Goal: Transaction & Acquisition: Purchase product/service

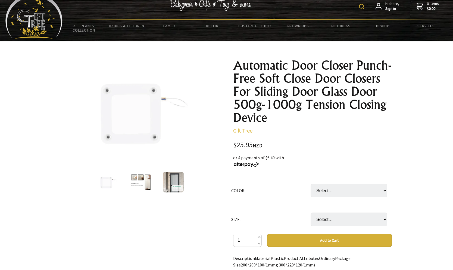
scroll to position [14, 0]
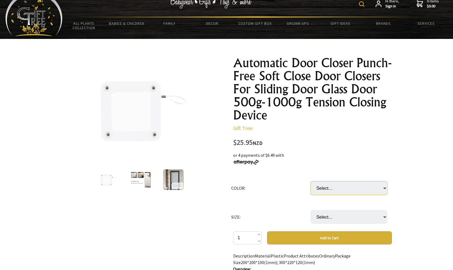
click at [340, 186] on select "Select… Black 3rd generation" at bounding box center [349, 188] width 77 height 14
select select "Black 3rd generation"
click at [311, 181] on select "Select… Black 3rd generation" at bounding box center [349, 188] width 77 height 14
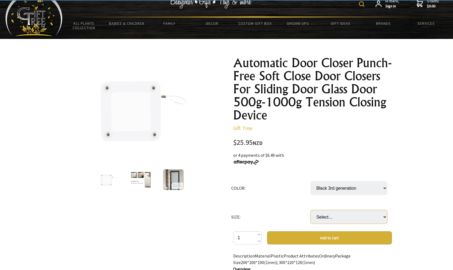
click at [336, 211] on select "Select… 1pcs" at bounding box center [349, 217] width 77 height 14
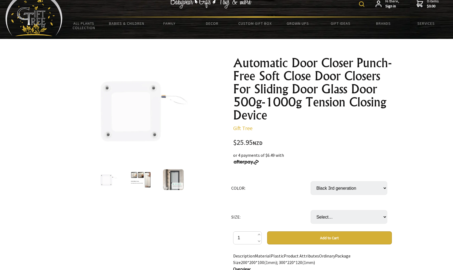
click at [336, 219] on select "Select… 1pcs" at bounding box center [349, 217] width 77 height 14
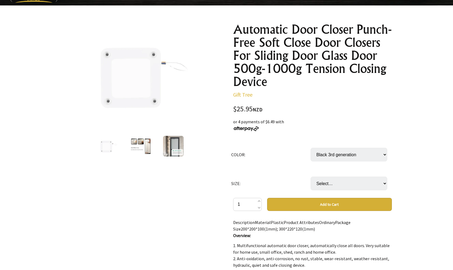
scroll to position [50, 0]
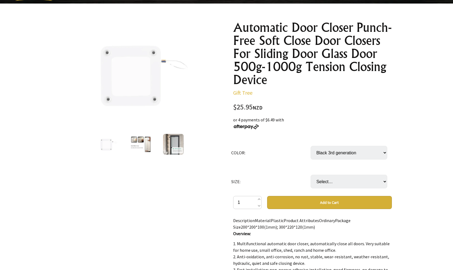
click at [324, 121] on div "or 4 payments of $6.49 with" at bounding box center [312, 122] width 159 height 13
click at [138, 146] on img at bounding box center [140, 144] width 21 height 21
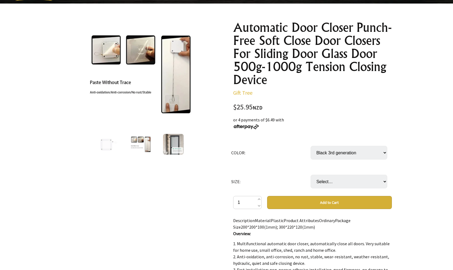
click at [169, 148] on img at bounding box center [173, 144] width 21 height 21
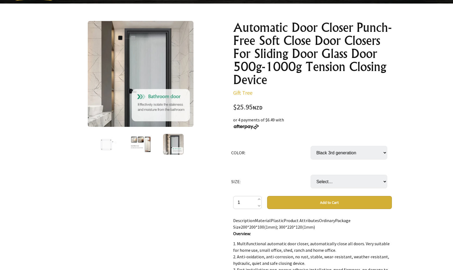
click at [307, 101] on div "Automatic Door Closer Punch-Free Soft Close Door Closers For Sliding Door Glass…" at bounding box center [312, 225] width 159 height 409
